Goal: Information Seeking & Learning: Learn about a topic

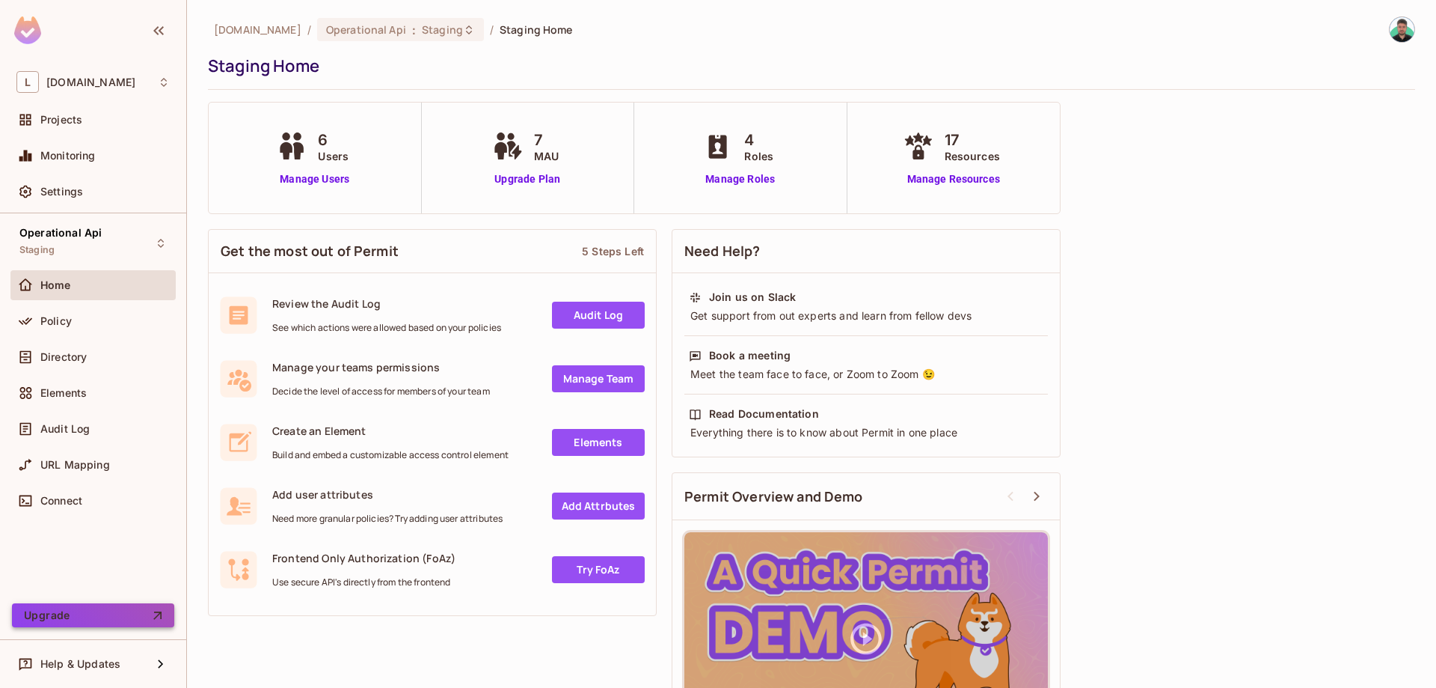
click at [112, 613] on button "Upgrade" at bounding box center [93, 615] width 162 height 24
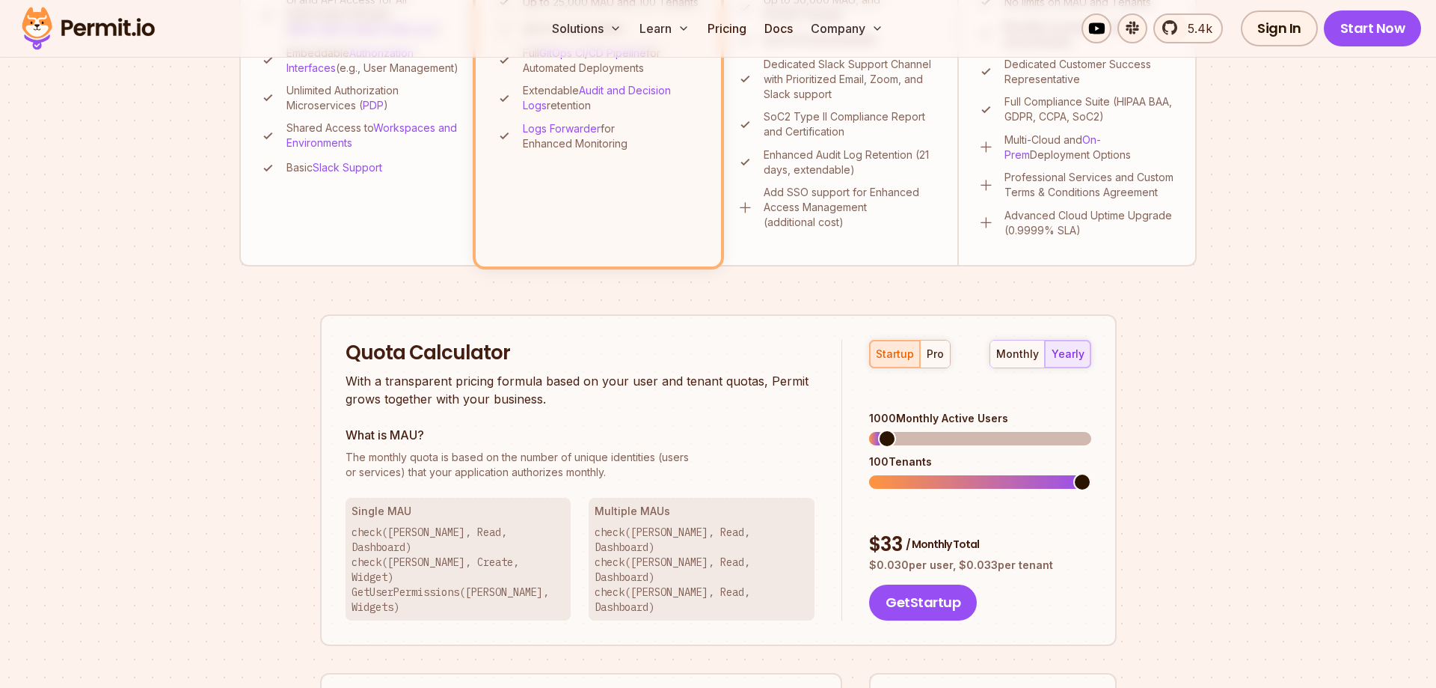
scroll to position [763, 0]
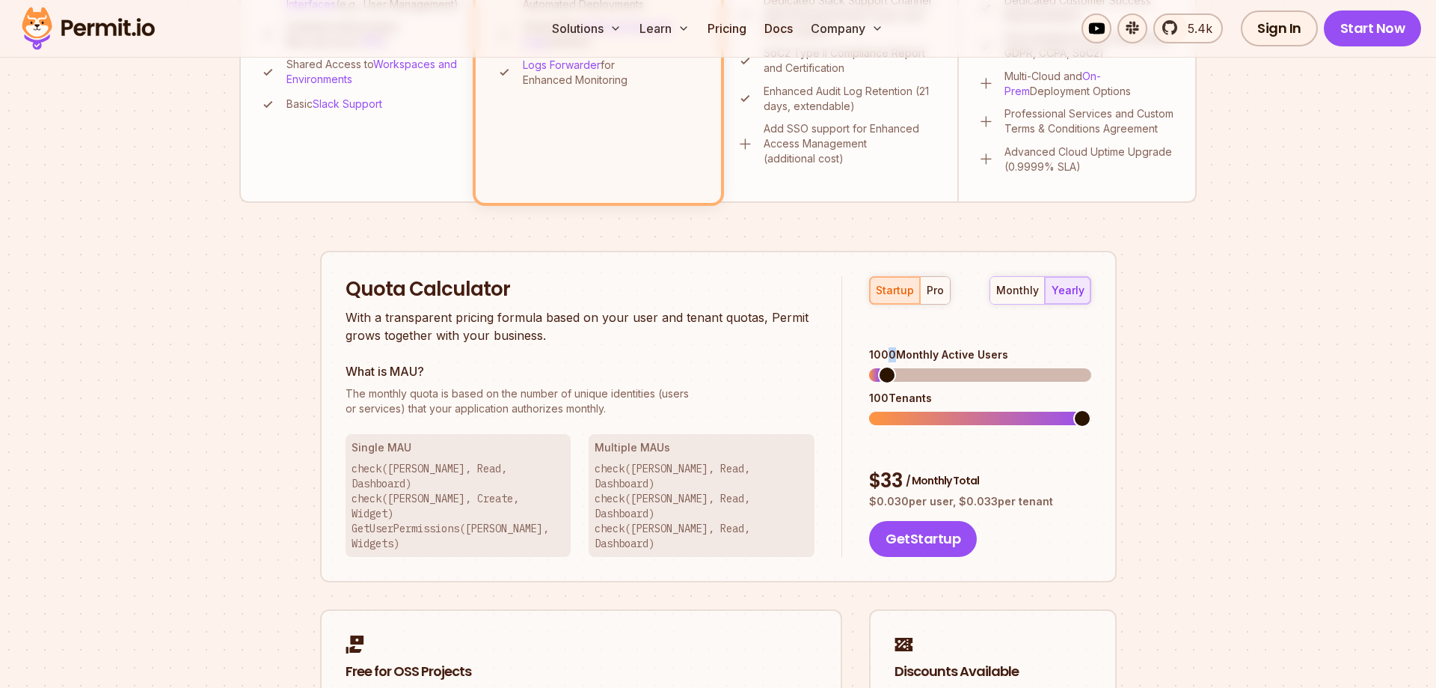
drag, startPoint x: 892, startPoint y: 361, endPoint x: 891, endPoint y: 352, distance: 9.8
click at [895, 358] on div "1000 Monthly Active Users 100 Tenants" at bounding box center [979, 386] width 221 height 78
click at [919, 366] on span at bounding box center [923, 375] width 18 height 18
click at [1091, 409] on span at bounding box center [1083, 418] width 18 height 18
click at [916, 366] on span at bounding box center [923, 375] width 18 height 18
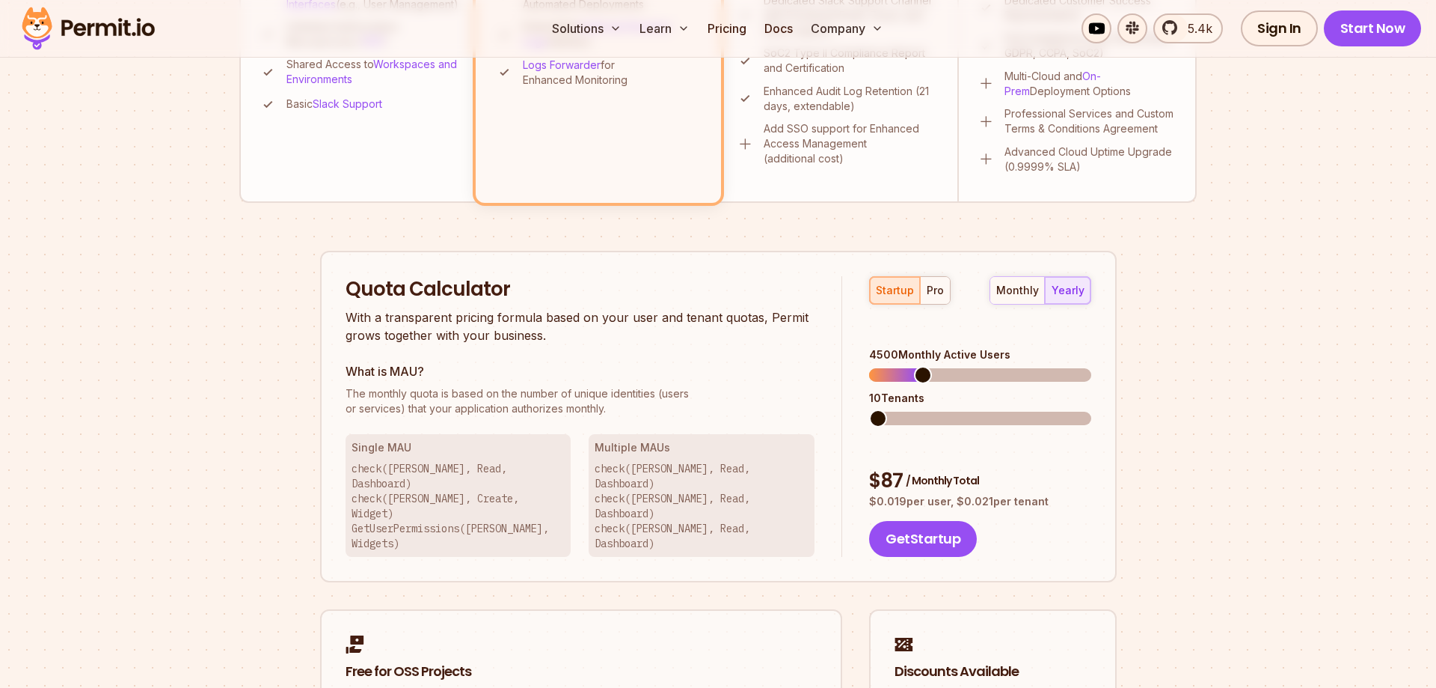
click at [869, 411] on span at bounding box center [869, 417] width 0 height 13
click at [929, 366] on span at bounding box center [934, 375] width 18 height 18
click at [1011, 293] on div "monthly" at bounding box center [1017, 290] width 43 height 15
click at [927, 292] on div "pro" at bounding box center [935, 290] width 17 height 15
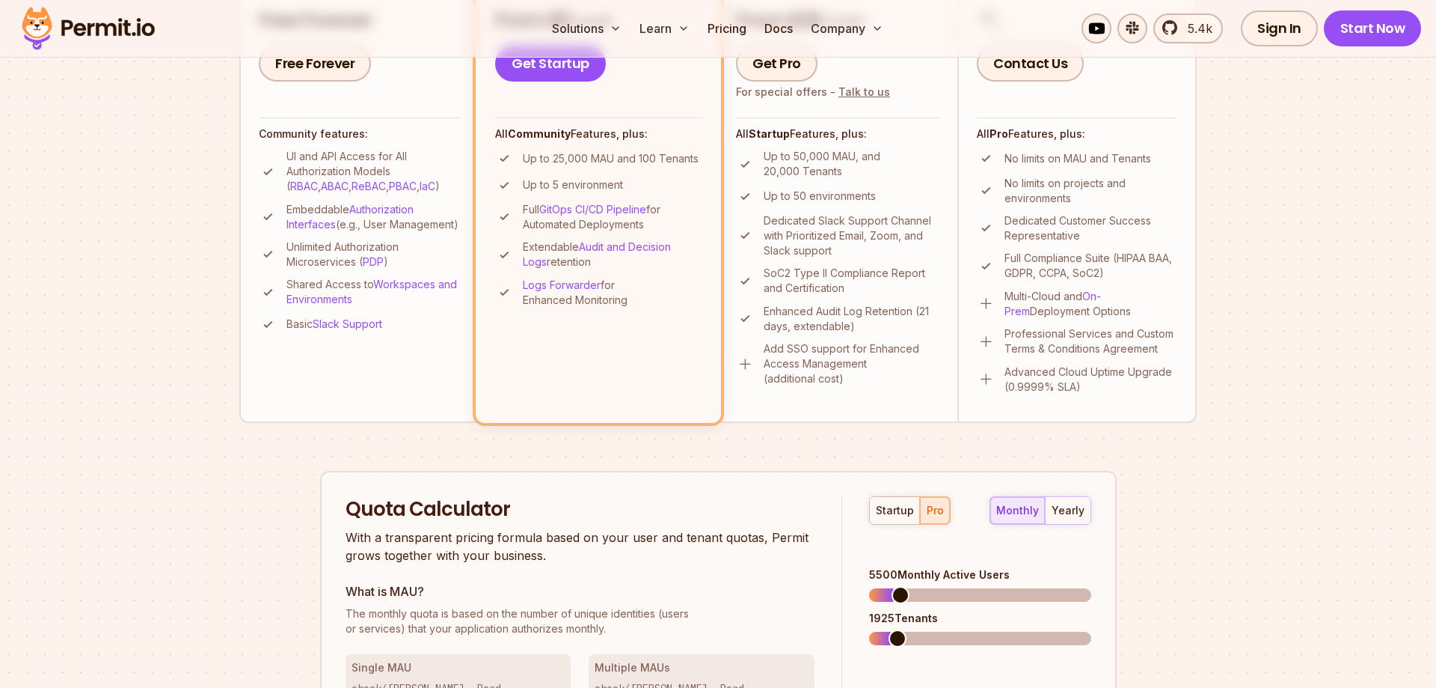
scroll to position [534, 0]
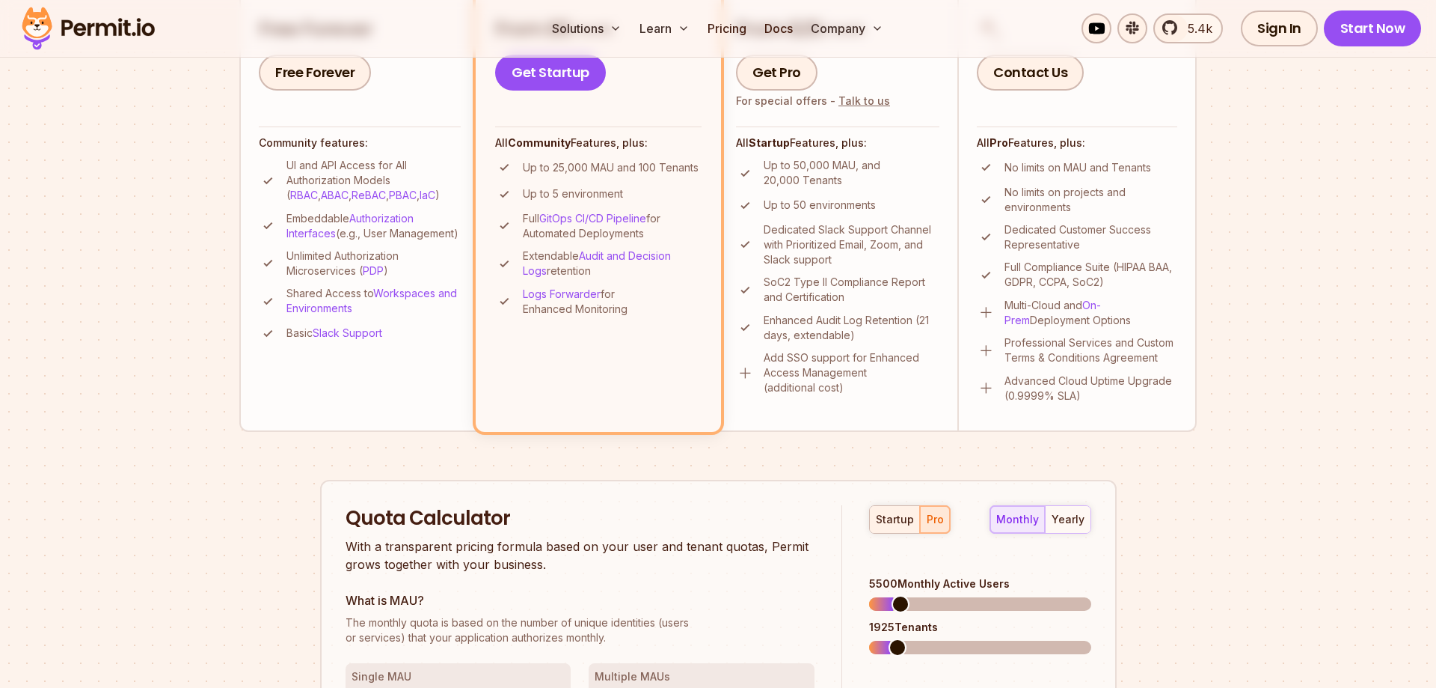
click at [893, 522] on div "startup" at bounding box center [895, 519] width 38 height 15
click at [869, 638] on span at bounding box center [878, 647] width 18 height 18
